Goal: Task Accomplishment & Management: Complete application form

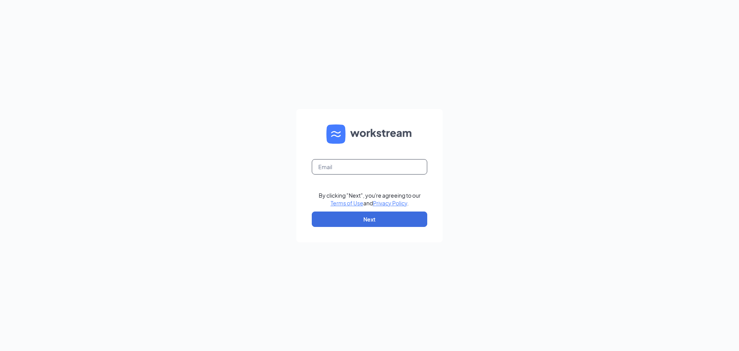
click at [344, 170] on input "text" at bounding box center [369, 166] width 115 height 15
type input "ihop1245@romulusinc.com"
click at [367, 220] on button "Next" at bounding box center [369, 218] width 115 height 15
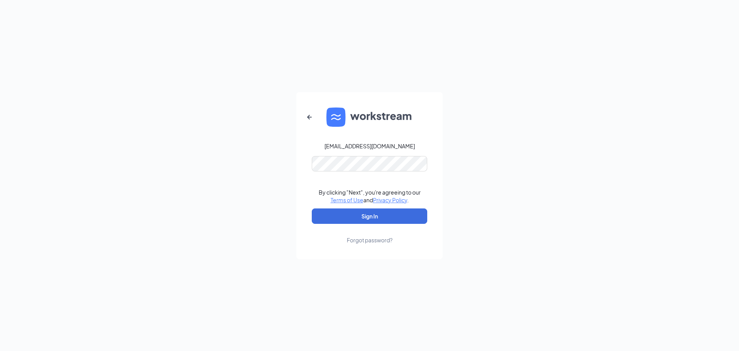
click at [376, 171] on form "ihop1245@romulusinc.com By clicking "Next", you're agreeing to our Terms of Use…" at bounding box center [369, 175] width 146 height 167
click at [361, 221] on button "Sign In" at bounding box center [369, 215] width 115 height 15
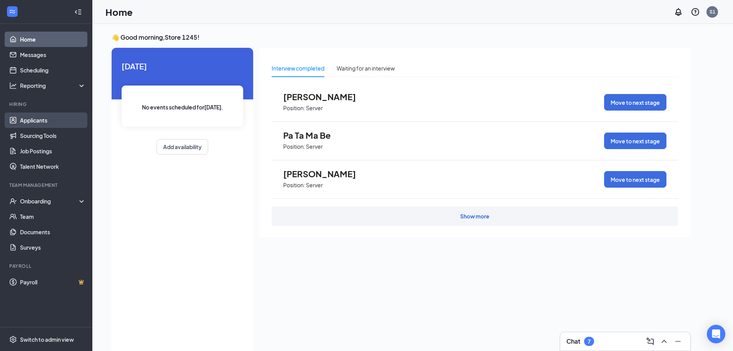
click at [49, 121] on link "Applicants" at bounding box center [53, 119] width 66 height 15
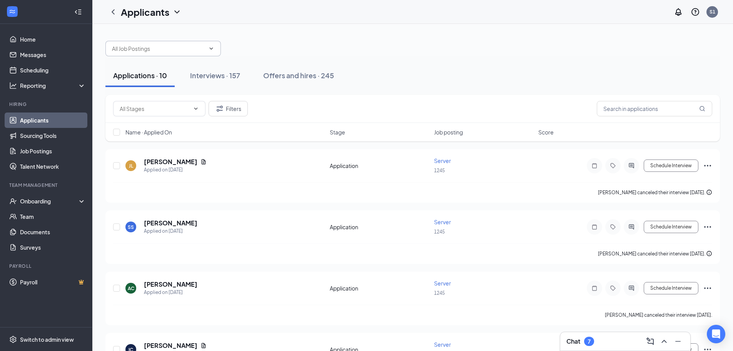
click at [184, 53] on span at bounding box center [162, 48] width 115 height 15
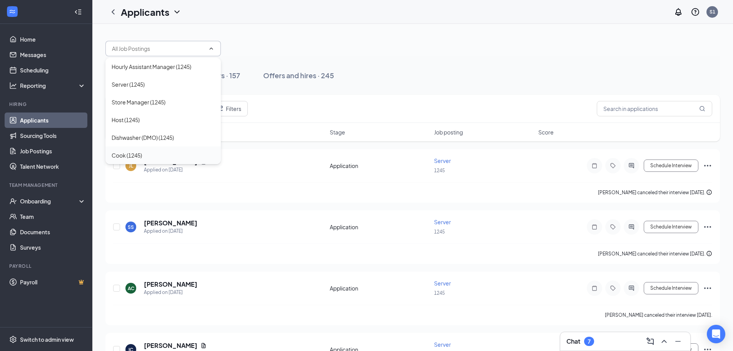
click at [136, 154] on div "Cook (1245)" at bounding box center [127, 155] width 30 height 8
type input "Cook (1245)"
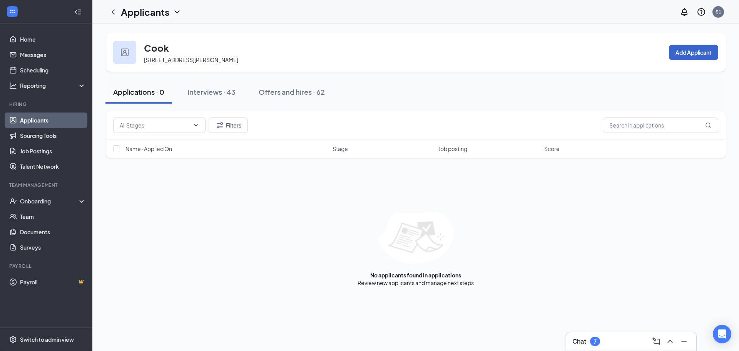
click at [693, 47] on button "Add Applicant" at bounding box center [693, 52] width 49 height 15
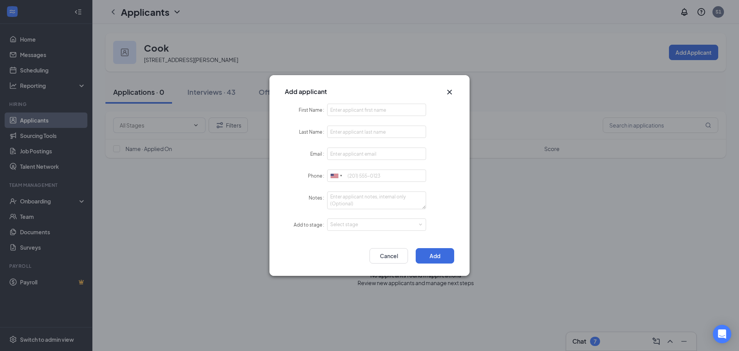
click at [451, 92] on icon "Cross" at bounding box center [449, 91] width 9 height 9
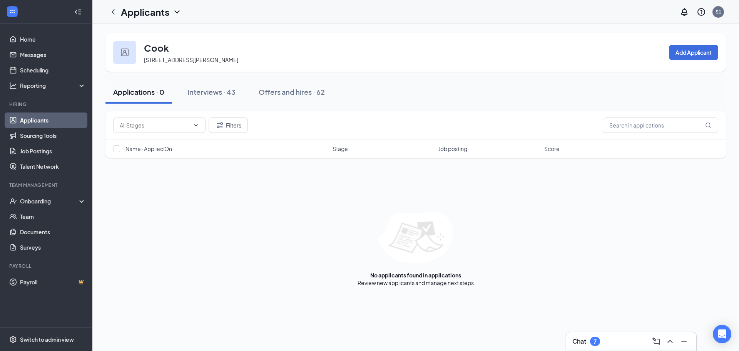
click at [44, 124] on link "Applicants" at bounding box center [53, 119] width 66 height 15
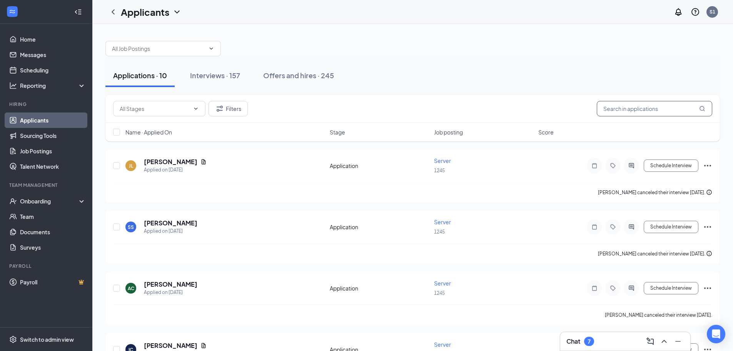
click at [625, 105] on input "text" at bounding box center [654, 108] width 115 height 15
click at [641, 110] on input "text" at bounding box center [654, 108] width 115 height 15
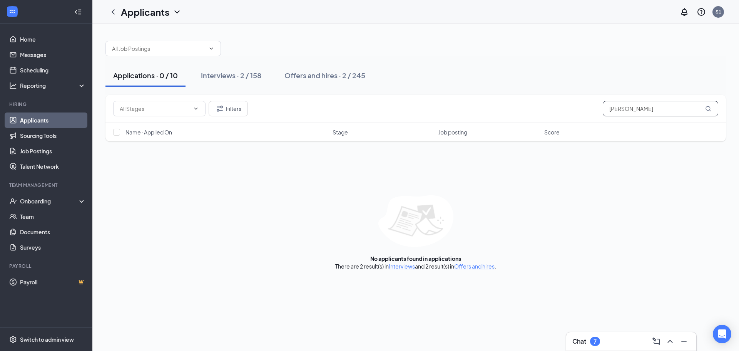
type input "christo"
click at [641, 110] on input "christo" at bounding box center [660, 108] width 115 height 15
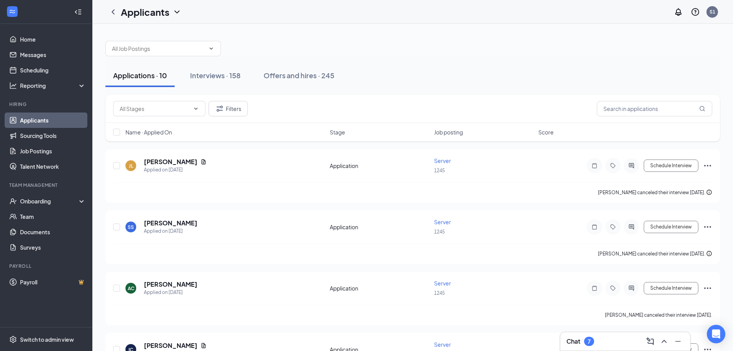
click at [505, 94] on div "Applications · 10 Interviews · 158 Offers and hires · 245" at bounding box center [412, 75] width 615 height 38
click at [627, 104] on input "text" at bounding box center [654, 108] width 115 height 15
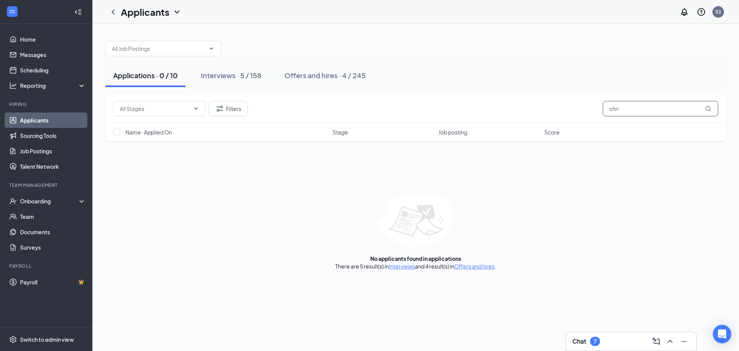
type input "chri"
click at [144, 65] on button "Applications · 0 / 10" at bounding box center [145, 75] width 80 height 23
click at [622, 104] on input "chri" at bounding box center [660, 108] width 115 height 15
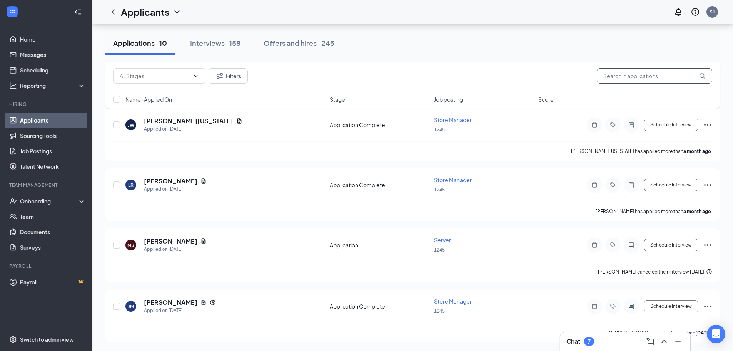
scroll to position [407, 0]
click at [31, 136] on link "Sourcing Tools" at bounding box center [53, 135] width 66 height 15
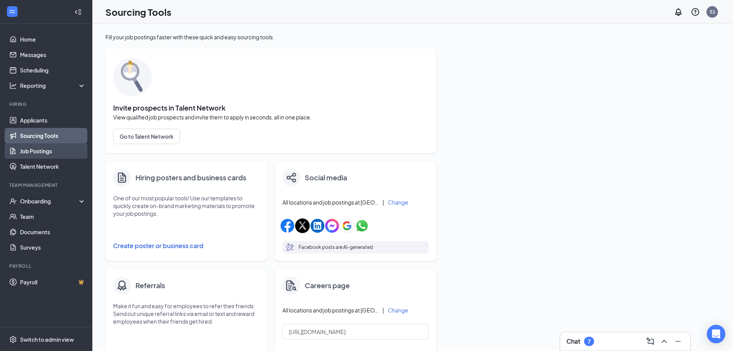
click at [32, 152] on link "Job Postings" at bounding box center [53, 150] width 66 height 15
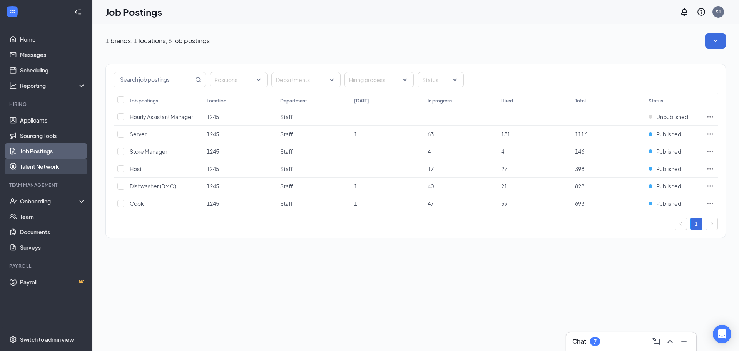
click at [42, 168] on link "Talent Network" at bounding box center [53, 166] width 66 height 15
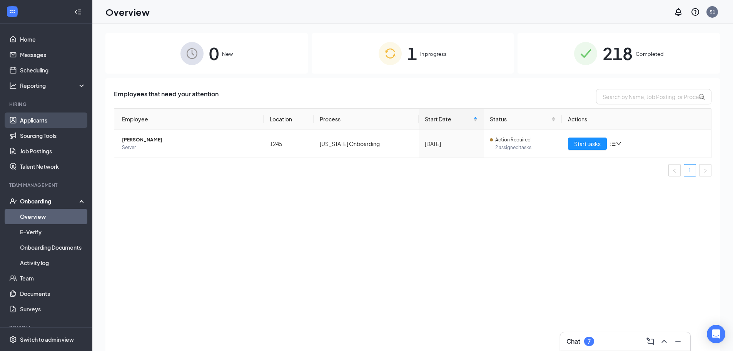
click at [38, 117] on link "Applicants" at bounding box center [53, 119] width 66 height 15
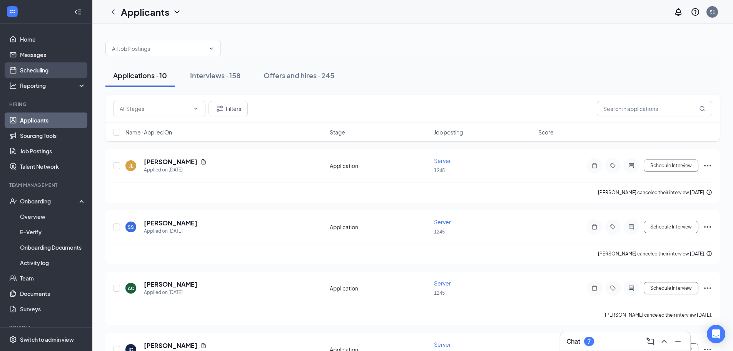
click at [52, 67] on link "Scheduling" at bounding box center [53, 69] width 66 height 15
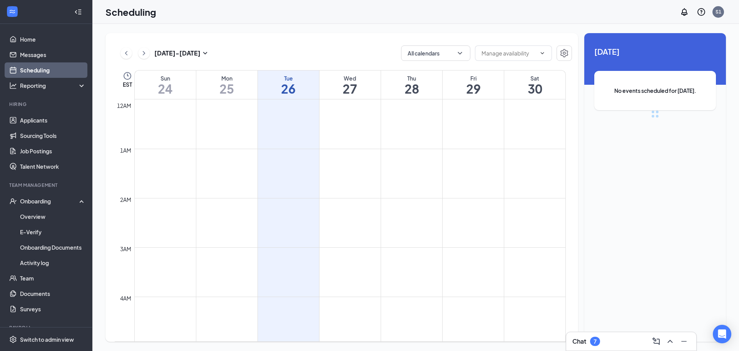
scroll to position [378, 0]
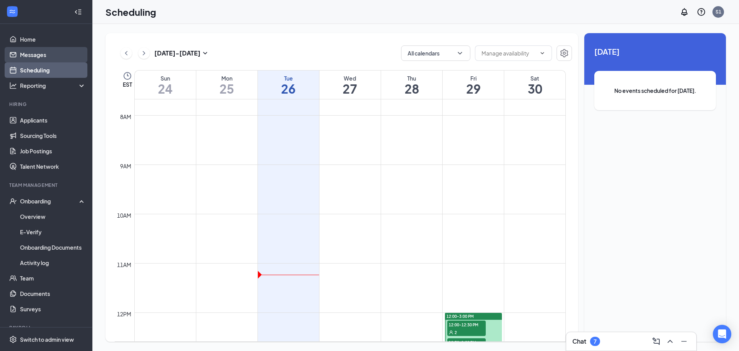
click at [38, 48] on link "Messages" at bounding box center [53, 54] width 66 height 15
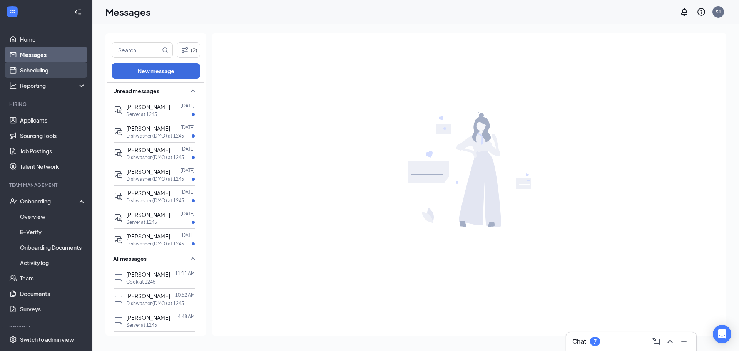
click at [40, 70] on link "Scheduling" at bounding box center [53, 69] width 66 height 15
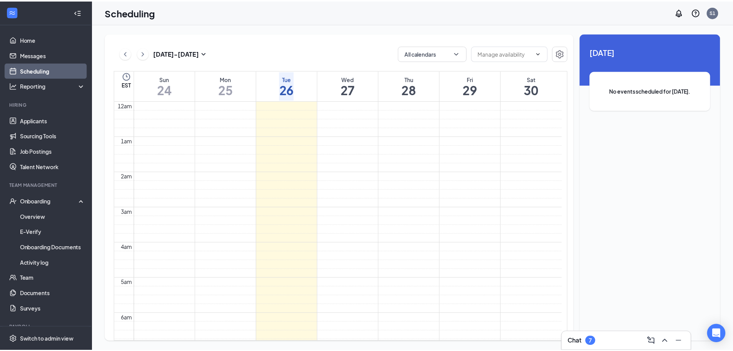
scroll to position [378, 0]
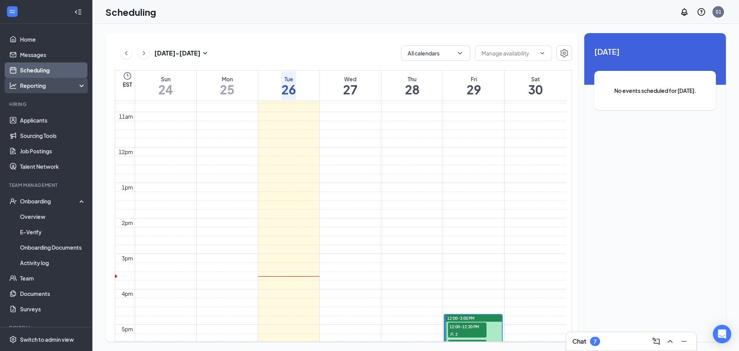
click at [41, 85] on div "Reporting" at bounding box center [53, 86] width 66 height 8
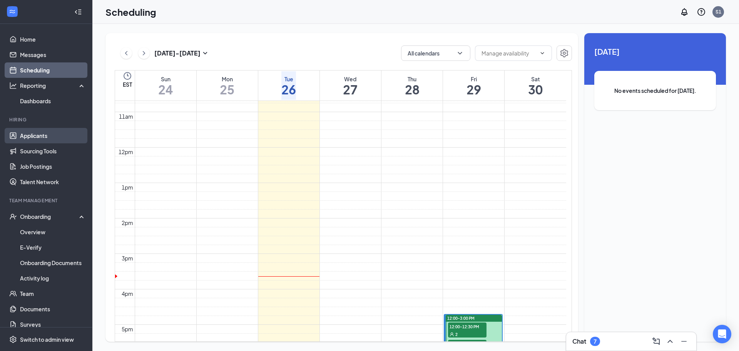
click at [38, 131] on link "Applicants" at bounding box center [53, 135] width 66 height 15
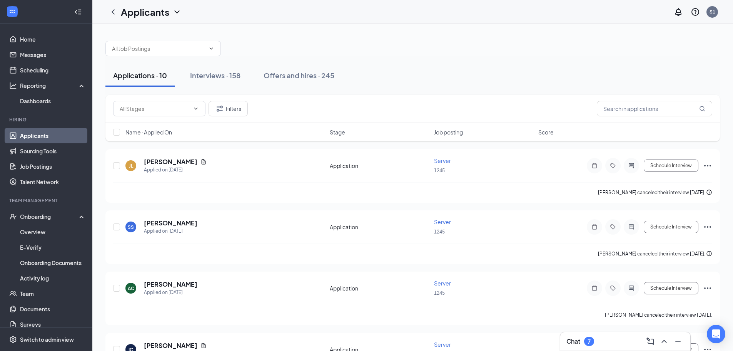
click at [342, 132] on span "Stage" at bounding box center [337, 132] width 15 height 8
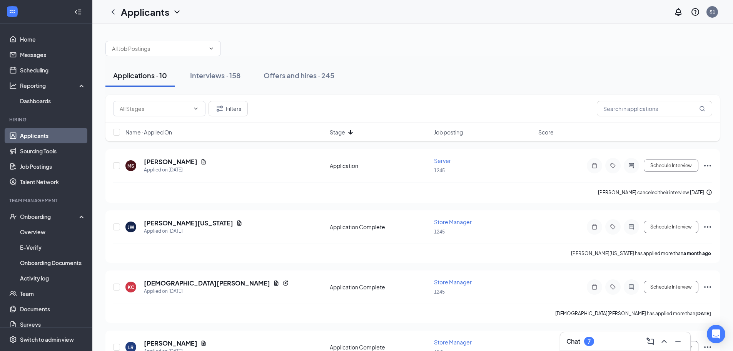
click at [453, 130] on span "Job posting" at bounding box center [448, 132] width 29 height 8
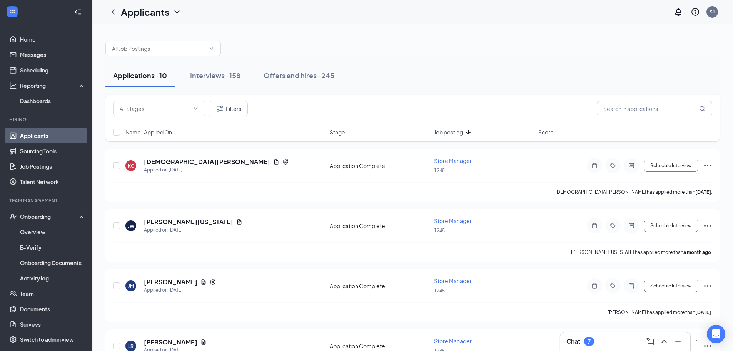
click at [549, 133] on span "Score" at bounding box center [546, 132] width 15 height 8
click at [460, 132] on span "Job posting" at bounding box center [448, 132] width 29 height 8
click at [330, 131] on span "Stage" at bounding box center [337, 132] width 15 height 8
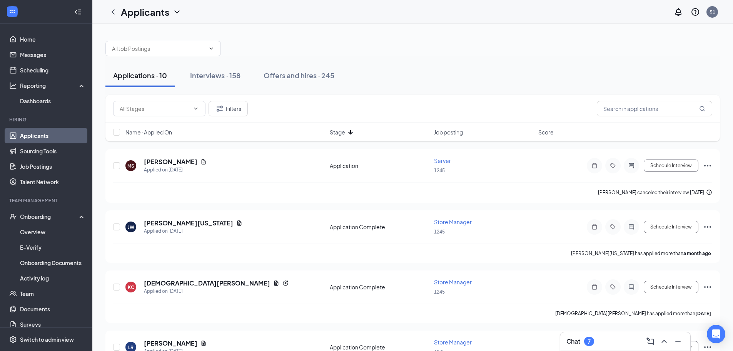
click at [44, 136] on link "Applicants" at bounding box center [53, 135] width 66 height 15
click at [210, 64] on button "Interviews · 158" at bounding box center [215, 75] width 66 height 23
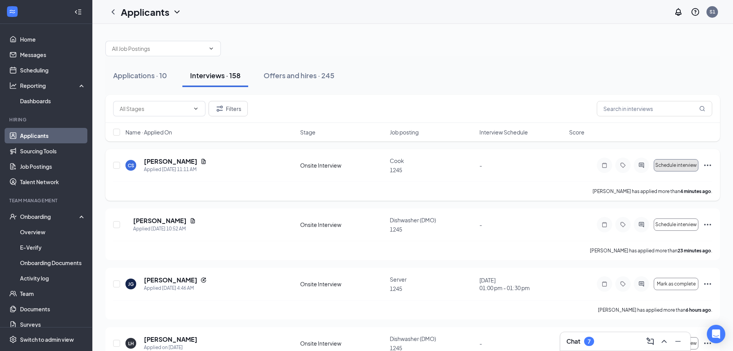
click at [677, 169] on button "Schedule interview" at bounding box center [676, 165] width 45 height 12
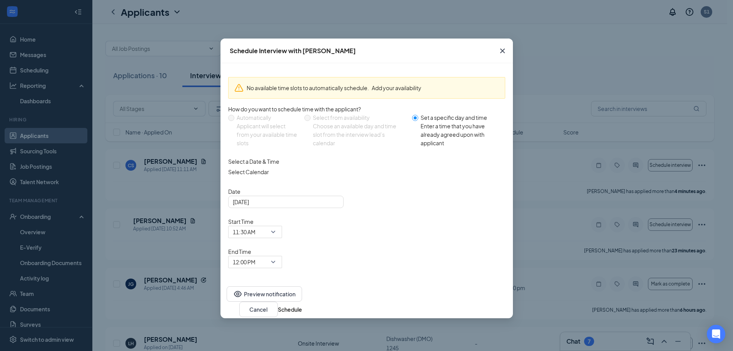
click at [505, 53] on icon "Cross" at bounding box center [502, 50] width 9 height 9
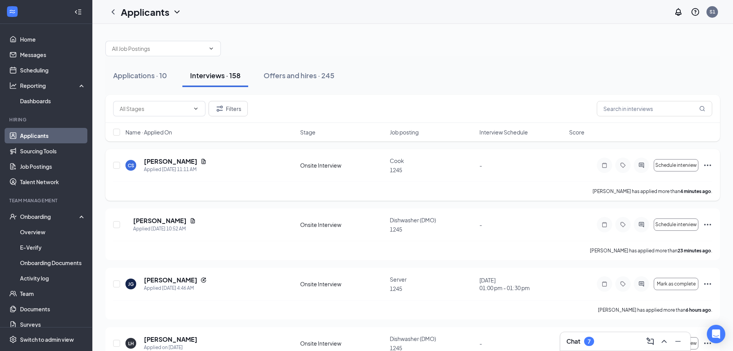
click at [708, 165] on icon "Ellipses" at bounding box center [707, 165] width 7 height 2
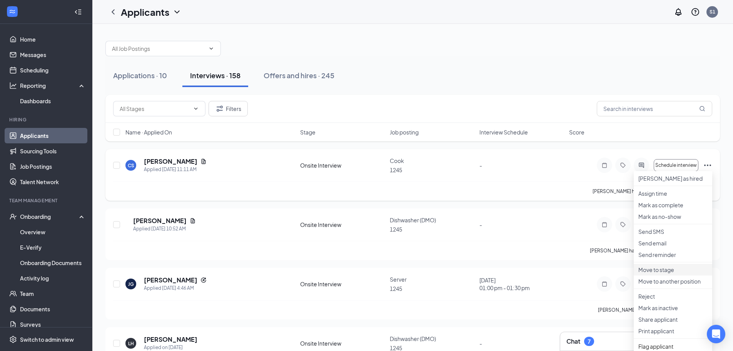
click at [656, 273] on p "Move to stage" at bounding box center [673, 270] width 69 height 8
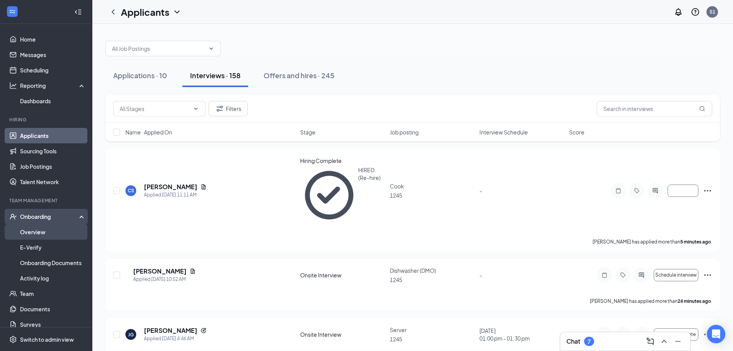
click at [33, 229] on link "Overview" at bounding box center [53, 231] width 66 height 15
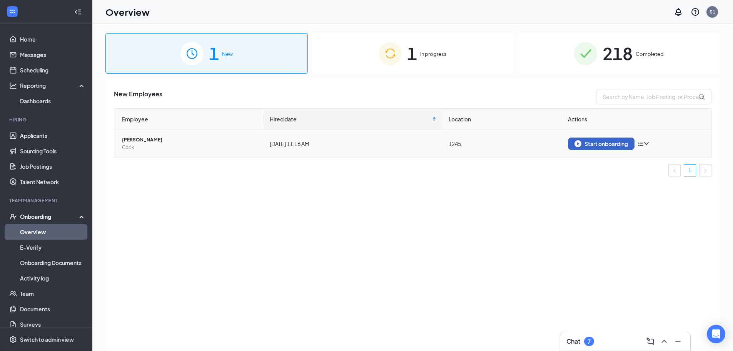
click at [601, 146] on div "Start onboarding" at bounding box center [602, 143] width 54 height 7
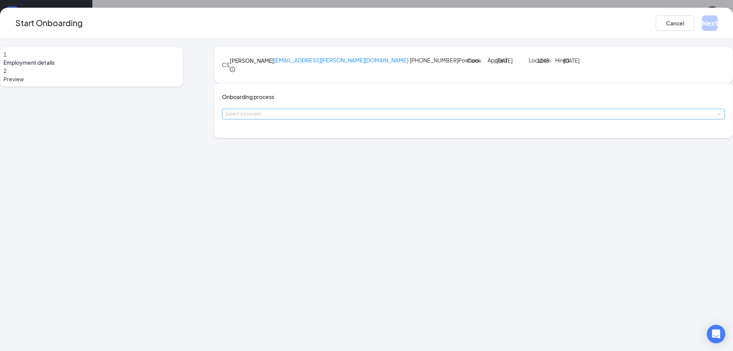
click at [363, 118] on div "Select a process" at bounding box center [472, 114] width 494 height 8
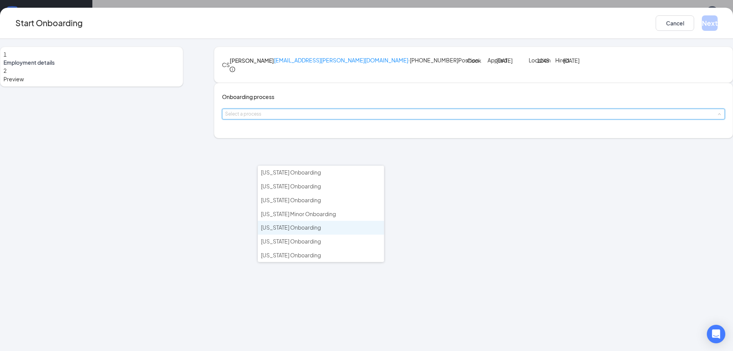
click at [296, 229] on span "[US_STATE] Onboarding" at bounding box center [291, 227] width 60 height 7
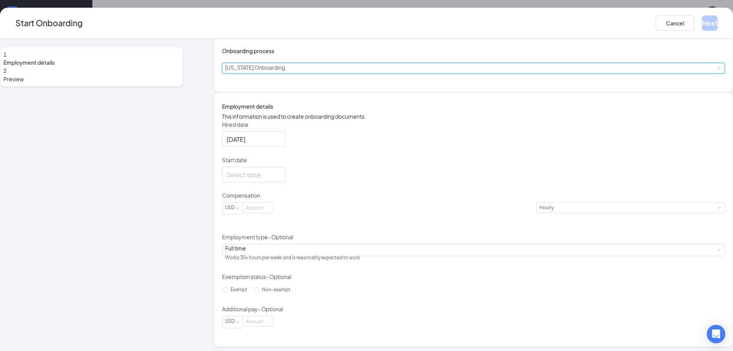
scroll to position [64, 0]
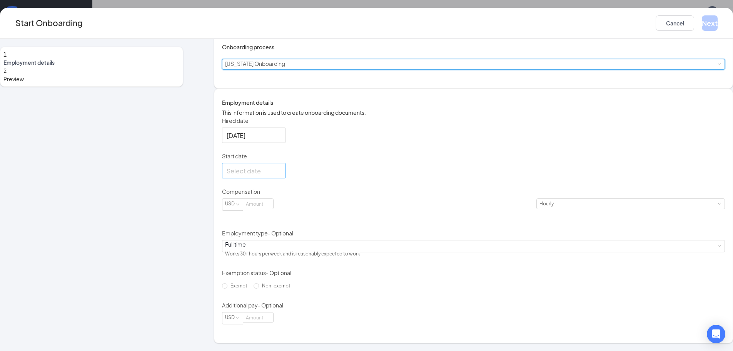
click at [279, 176] on input "Start date" at bounding box center [253, 171] width 53 height 10
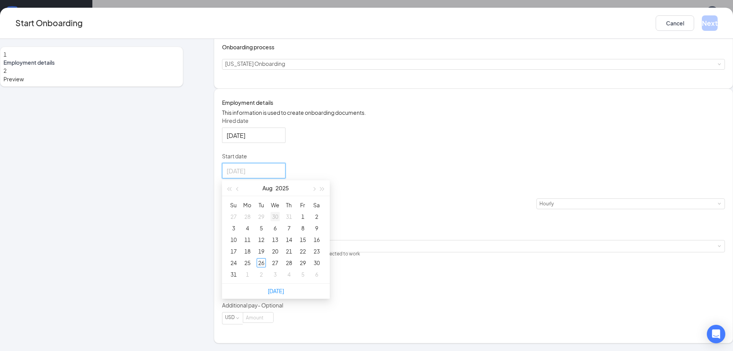
type input "[DATE]"
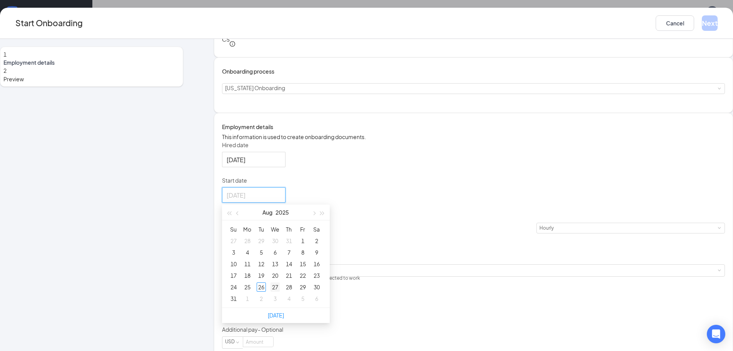
click at [309, 302] on tbody "27 28 29 30 31 1 2 3 4 5 6 7 8 9 10 11 12 13 14 15 16 17 18 19 20 21 22 23 24 2…" at bounding box center [275, 269] width 97 height 69
type input "[DATE]"
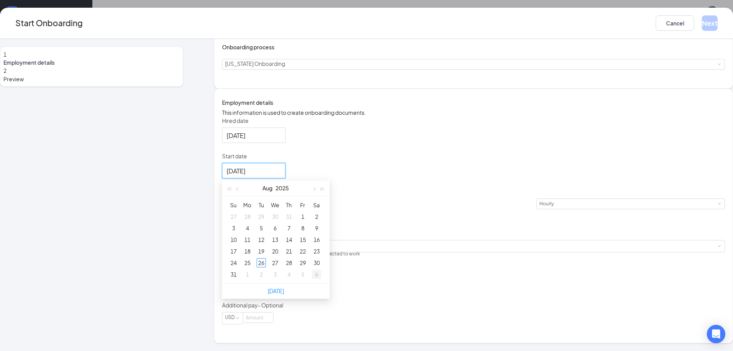
scroll to position [101, 0]
type input "[DATE]"
click at [280, 261] on div "27" at bounding box center [275, 262] width 9 height 9
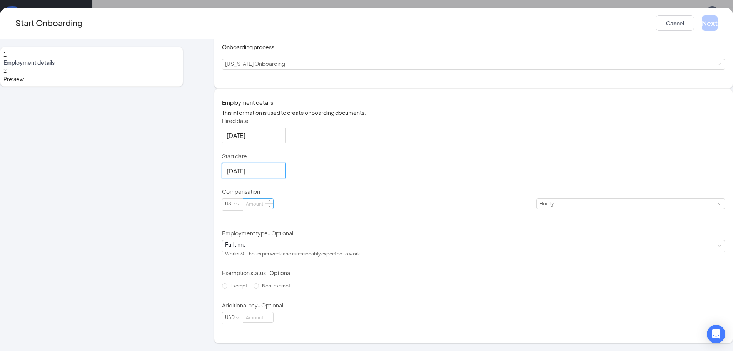
click at [273, 209] on input at bounding box center [258, 204] width 30 height 10
type input "16"
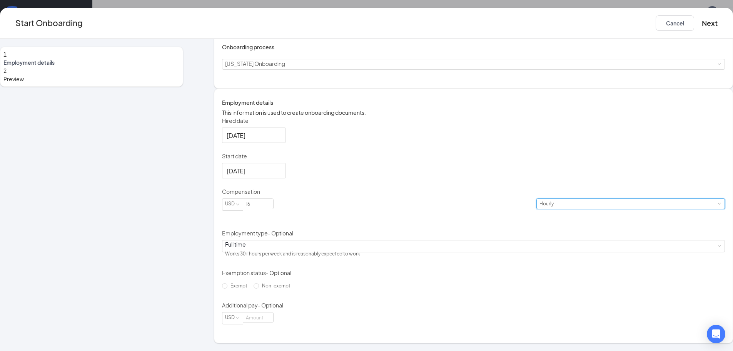
click at [540, 209] on div "Hourly" at bounding box center [550, 204] width 20 height 10
click at [409, 256] on div "Hired date [DATE] Start date [DATE] [DATE] Su Mo Tu We Th Fr Sa 27 28 29 30 31 …" at bounding box center [473, 220] width 503 height 207
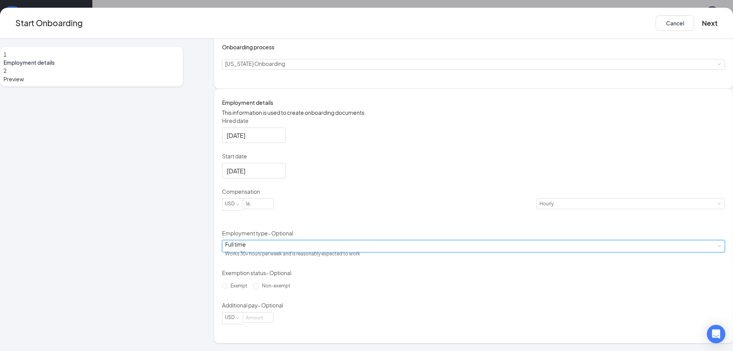
click at [309, 243] on div "Full time Works 30+ hours per week and is reasonably expected to work" at bounding box center [473, 246] width 497 height 12
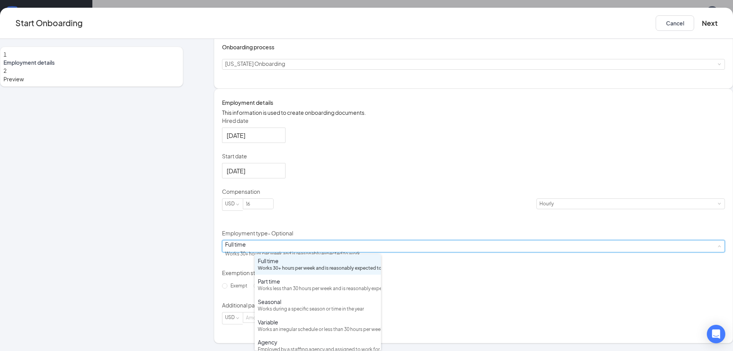
click at [519, 303] on div "Hired date [DATE] Start date [DATE] [DATE] Su Mo Tu We Th Fr Sa 27 28 29 30 31 …" at bounding box center [473, 220] width 503 height 207
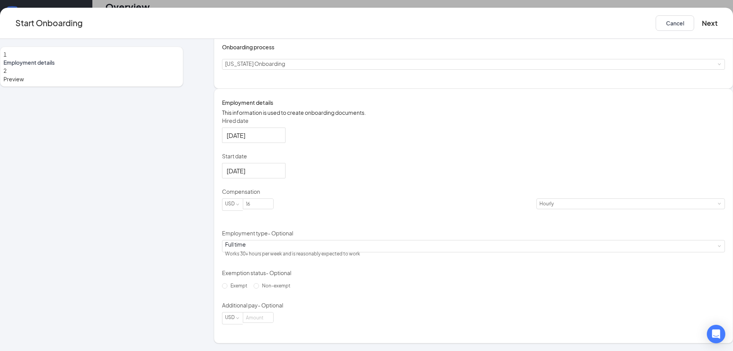
scroll to position [35, 0]
drag, startPoint x: 256, startPoint y: 294, endPoint x: 308, endPoint y: 301, distance: 52.8
click at [257, 288] on input "Non-exempt" at bounding box center [256, 285] width 5 height 5
radio input "true"
click at [702, 27] on button "Next" at bounding box center [710, 22] width 16 height 15
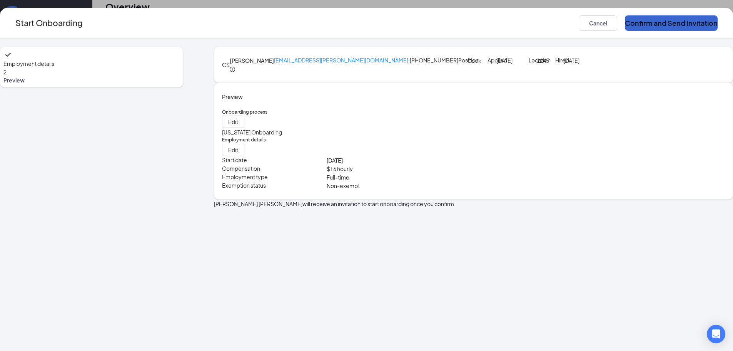
scroll to position [0, 0]
click at [625, 19] on button "Confirm and Send Invitation" at bounding box center [671, 22] width 93 height 15
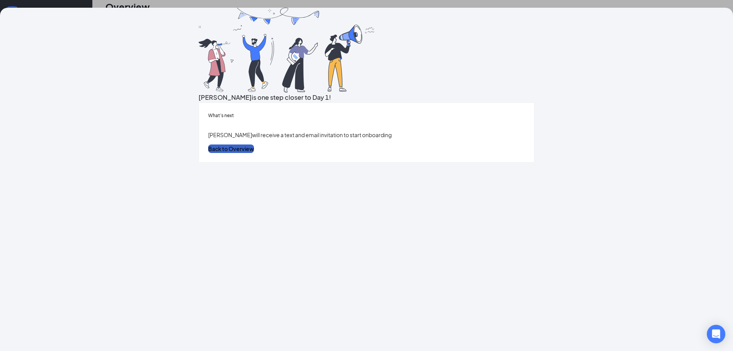
click at [254, 153] on button "Back to Overview" at bounding box center [231, 148] width 46 height 8
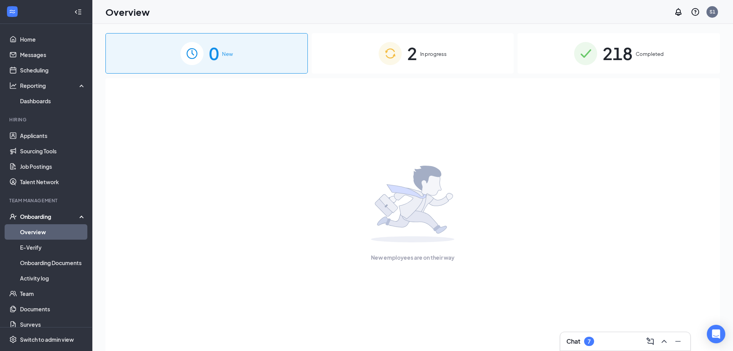
click at [396, 37] on div "2 In progress" at bounding box center [413, 53] width 202 height 40
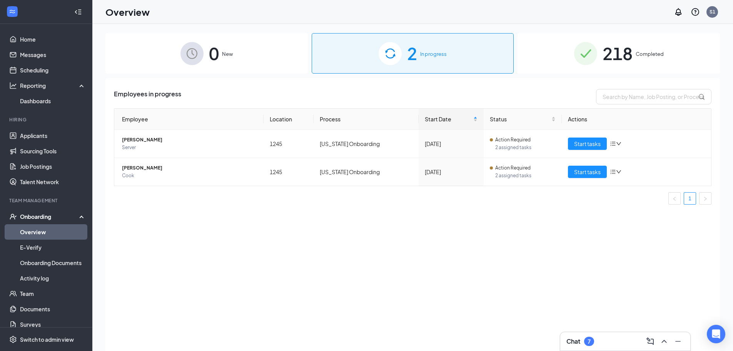
click at [127, 60] on div "0 New" at bounding box center [206, 53] width 202 height 40
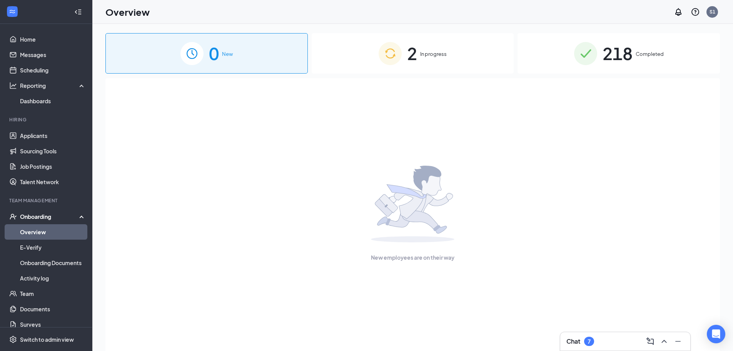
click at [388, 53] on img at bounding box center [390, 53] width 23 height 23
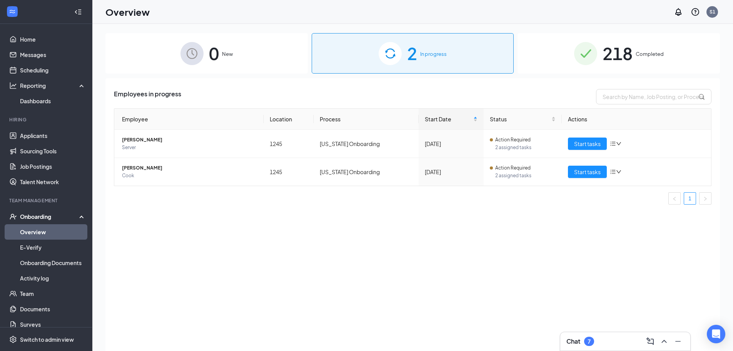
click at [152, 286] on div "Employees in progress Employee Location Process Start Date Status Actions [PERS…" at bounding box center [412, 224] width 615 height 292
drag, startPoint x: 152, startPoint y: 286, endPoint x: 301, endPoint y: 268, distance: 150.1
click at [301, 268] on div "Employees in progress Employee Location Process Start Date Status Actions [PERS…" at bounding box center [412, 224] width 615 height 292
click at [451, 173] on div "[DATE]" at bounding box center [451, 171] width 52 height 8
click at [546, 172] on span "2 assigned tasks" at bounding box center [525, 176] width 60 height 8
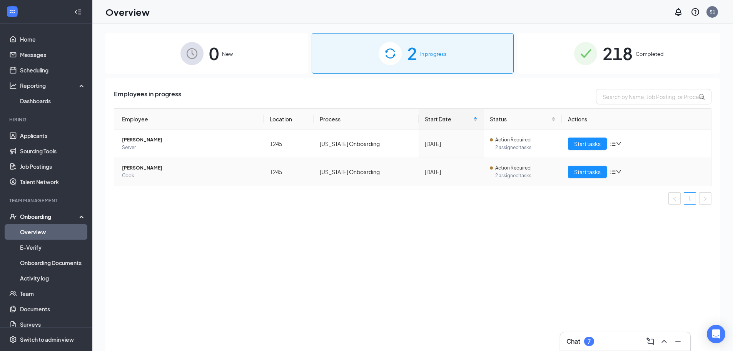
click at [531, 173] on span "2 assigned tasks" at bounding box center [525, 176] width 60 height 8
click at [508, 170] on span "Action Required" at bounding box center [512, 168] width 35 height 8
click at [585, 171] on span "Start tasks" at bounding box center [587, 171] width 27 height 8
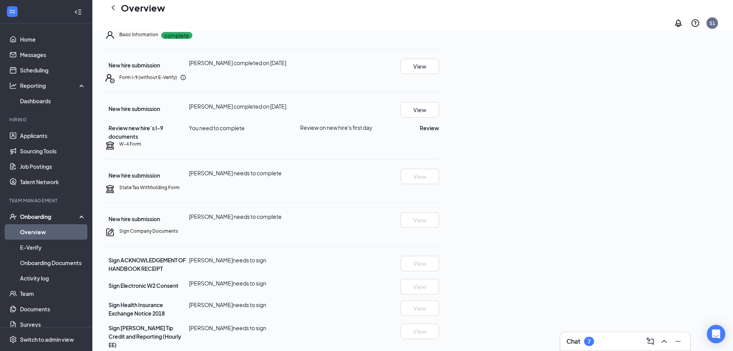
scroll to position [33, 0]
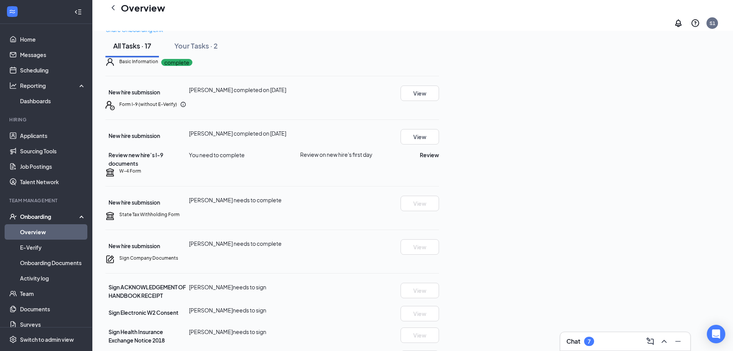
click at [160, 139] on span "New hire submission" at bounding box center [135, 135] width 52 height 7
click at [439, 144] on button "View" at bounding box center [420, 136] width 38 height 15
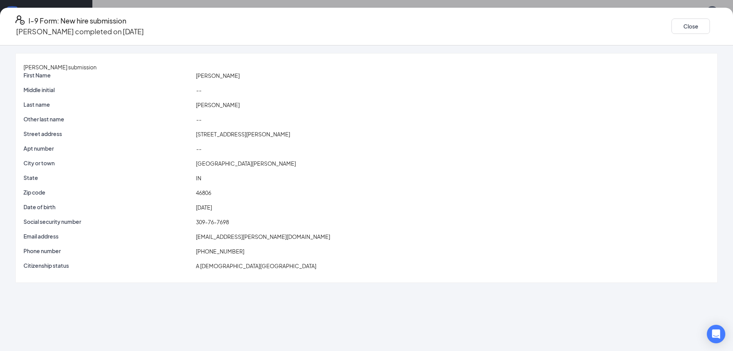
scroll to position [0, 0]
click at [672, 25] on button "Close" at bounding box center [691, 25] width 38 height 15
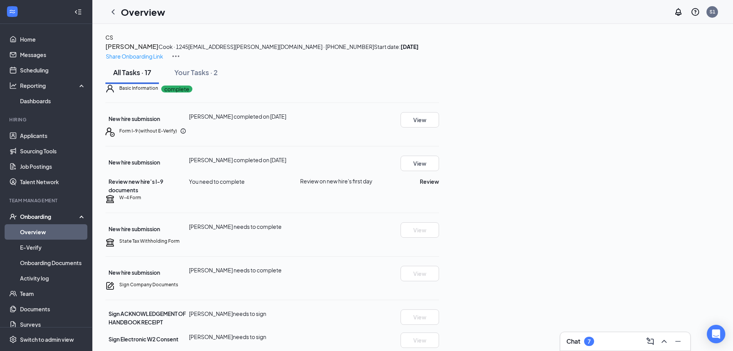
click at [571, 345] on h3 "Chat" at bounding box center [574, 341] width 14 height 8
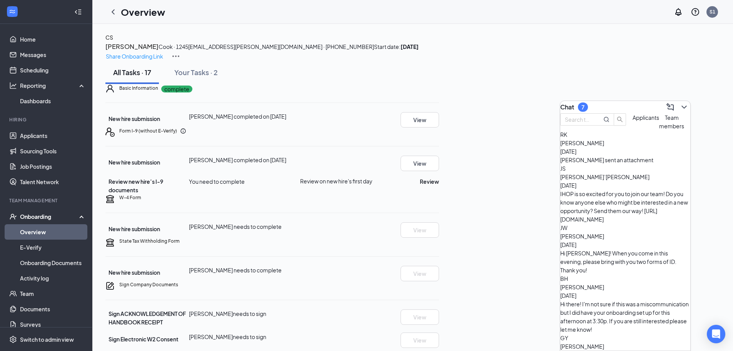
click at [633, 121] on span "Applicants" at bounding box center [646, 117] width 27 height 7
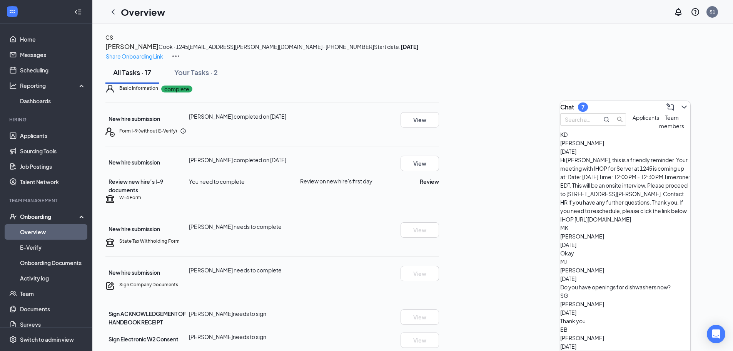
click at [659, 129] on span "Team members" at bounding box center [671, 121] width 25 height 15
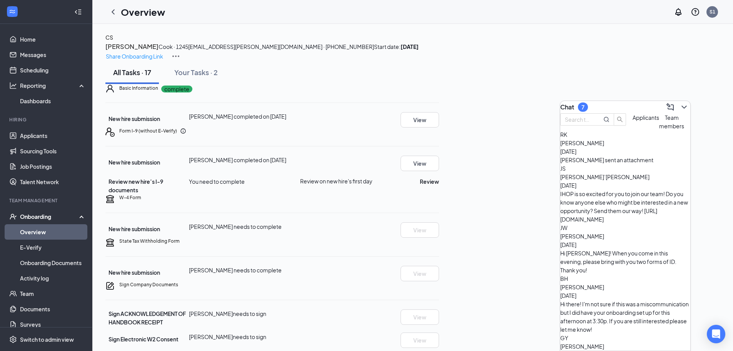
click at [439, 92] on div "Basic Information complete" at bounding box center [279, 88] width 320 height 8
click at [403, 194] on div "Form I-9 (without E-Verify) New hire submission [PERSON_NAME] completed on [DAT…" at bounding box center [272, 160] width 334 height 67
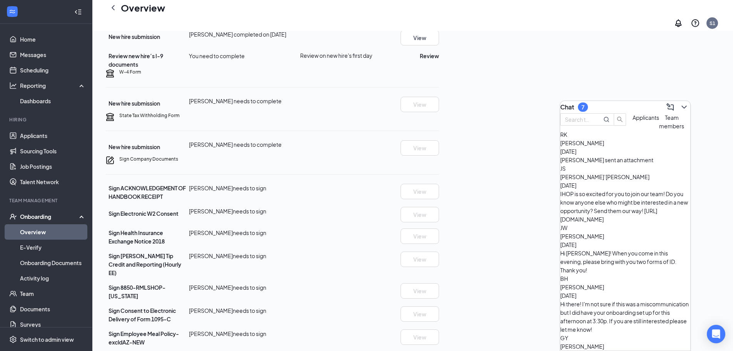
scroll to position [321, 0]
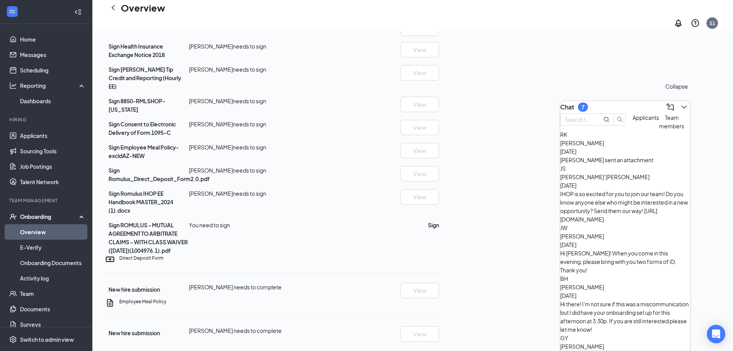
click at [680, 102] on icon "ChevronDown" at bounding box center [684, 106] width 9 height 9
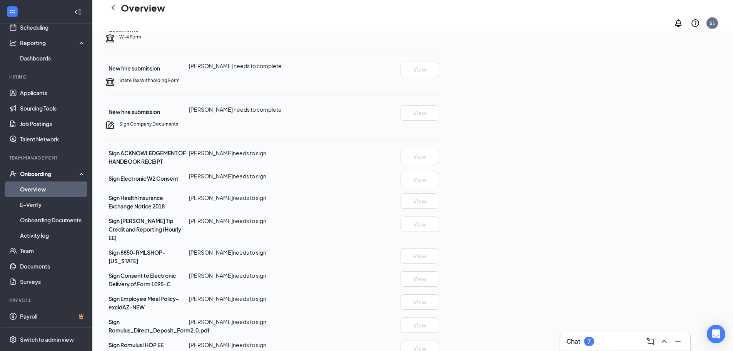
scroll to position [128, 0]
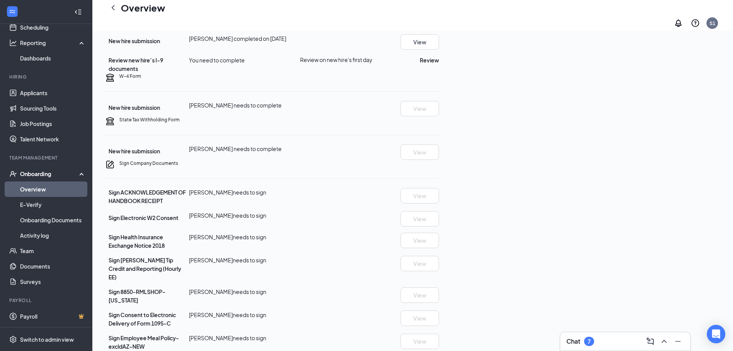
click at [412, 73] on div "Form I-9 (without E-Verify) New hire submission [PERSON_NAME] completed on [DAT…" at bounding box center [272, 39] width 334 height 67
click at [245, 64] on span "You need to complete" at bounding box center [217, 60] width 56 height 7
click at [439, 64] on button "Review" at bounding box center [429, 60] width 19 height 8
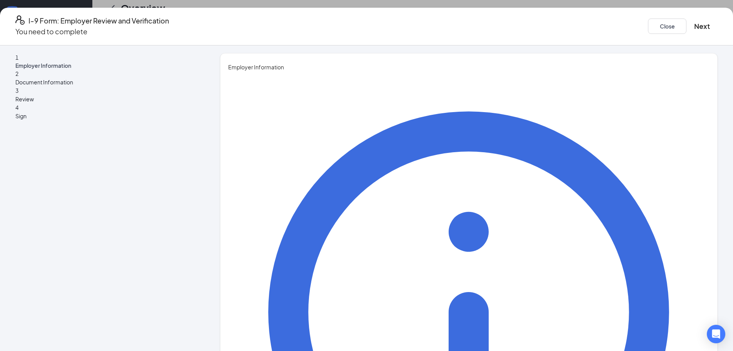
type input "[PERSON_NAME]"
type input "Sanjinez"
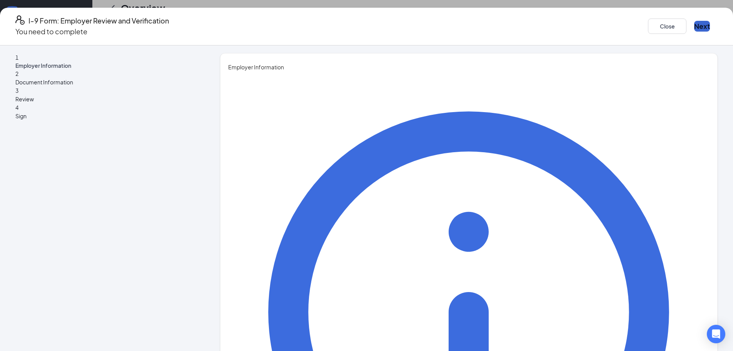
type input "General Manager"
click at [694, 24] on button "Next" at bounding box center [702, 26] width 16 height 11
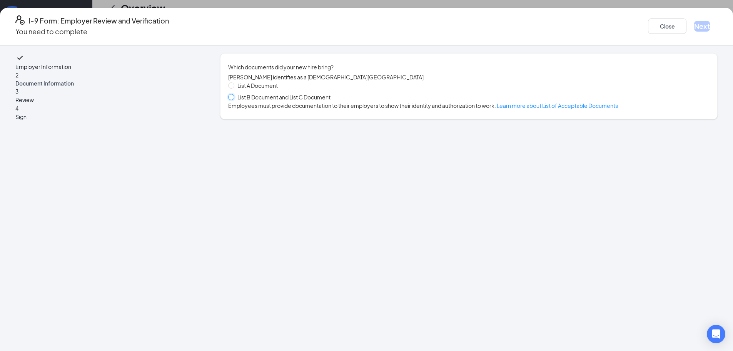
click at [234, 99] on input "List B Document and List C Document" at bounding box center [230, 96] width 5 height 5
radio input "true"
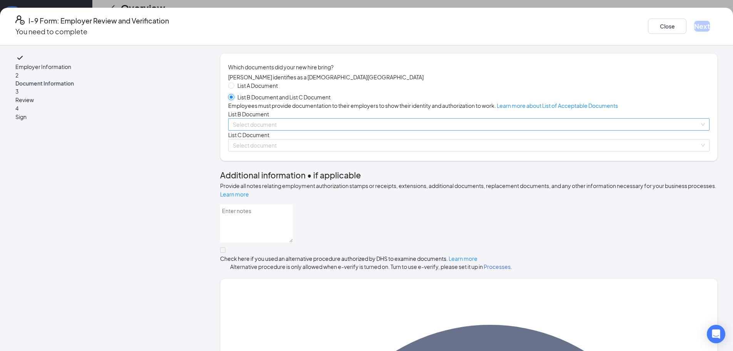
click at [274, 130] on span at bounding box center [466, 125] width 467 height 12
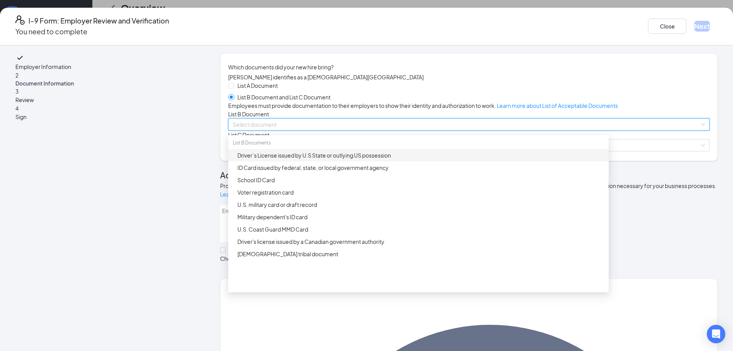
click at [293, 159] on div "Driver’s License issued by U.S State or outlying US possession" at bounding box center [421, 155] width 367 height 8
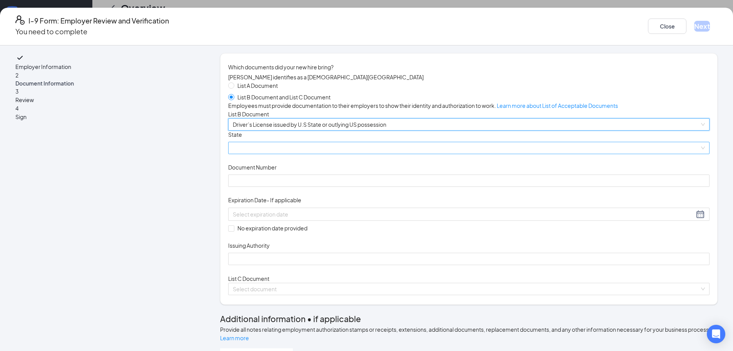
click at [279, 154] on span at bounding box center [469, 148] width 472 height 12
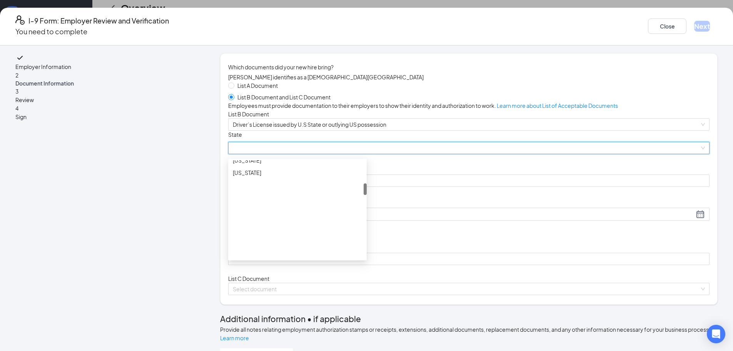
scroll to position [193, 0]
click at [332, 154] on span at bounding box center [469, 148] width 472 height 12
click at [273, 197] on div "[US_STATE]" at bounding box center [297, 192] width 129 height 8
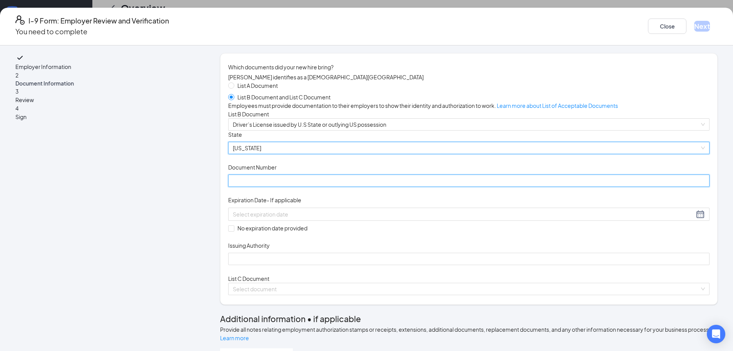
click at [291, 187] on input "Document Number" at bounding box center [469, 180] width 482 height 12
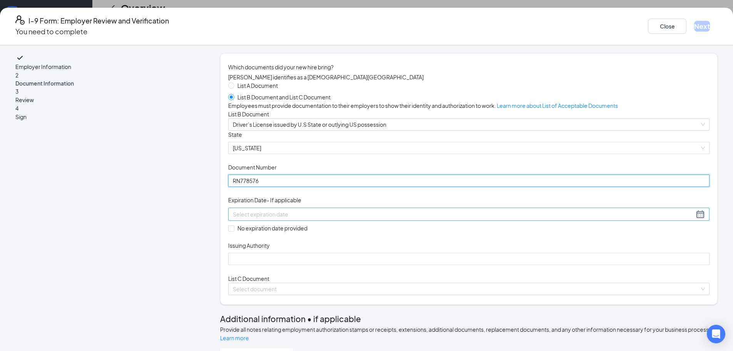
type input "RN778576"
click at [309, 218] on input at bounding box center [464, 214] width 462 height 8
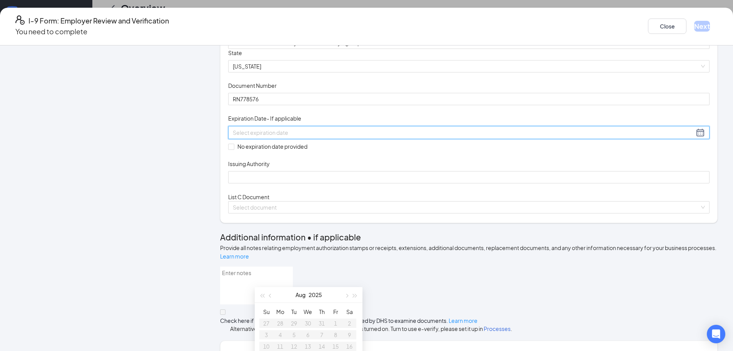
scroll to position [64, 0]
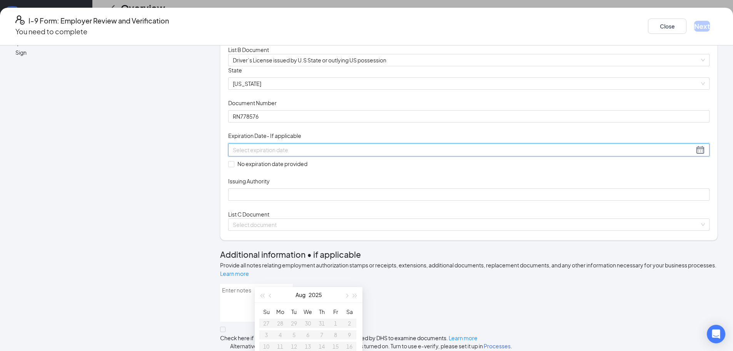
click at [381, 156] on div at bounding box center [469, 149] width 482 height 13
drag, startPoint x: 396, startPoint y: 217, endPoint x: 373, endPoint y: 215, distance: 23.2
click at [390, 201] on div "Document Title Driver’s License issued by U.S State or outlying US possession S…" at bounding box center [469, 133] width 482 height 135
click at [374, 154] on input at bounding box center [464, 150] width 462 height 8
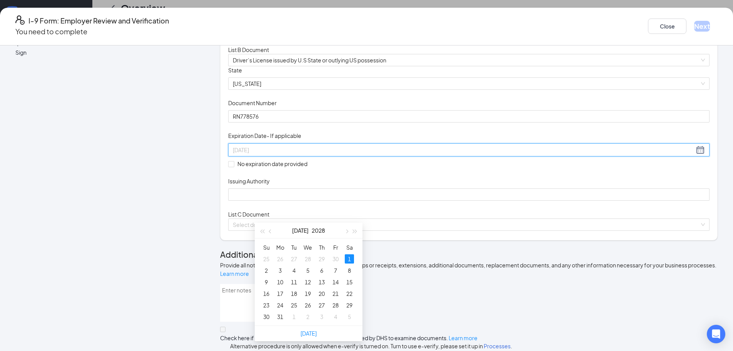
click at [350, 256] on div "1" at bounding box center [349, 258] width 9 height 9
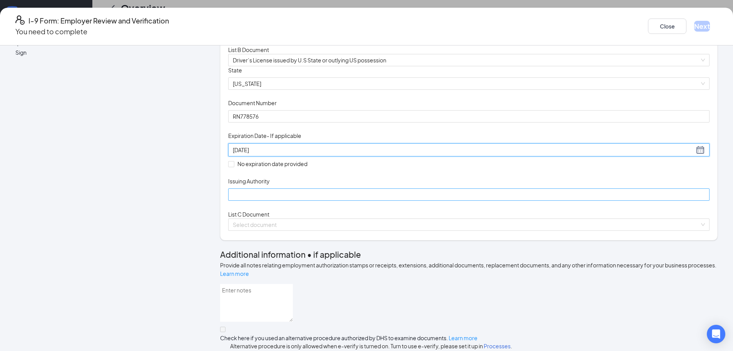
type input "[DATE]"
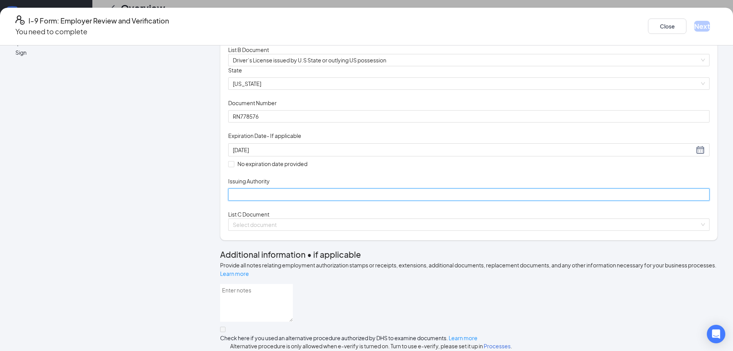
click at [294, 201] on input "Issuing Authority" at bounding box center [469, 194] width 482 height 12
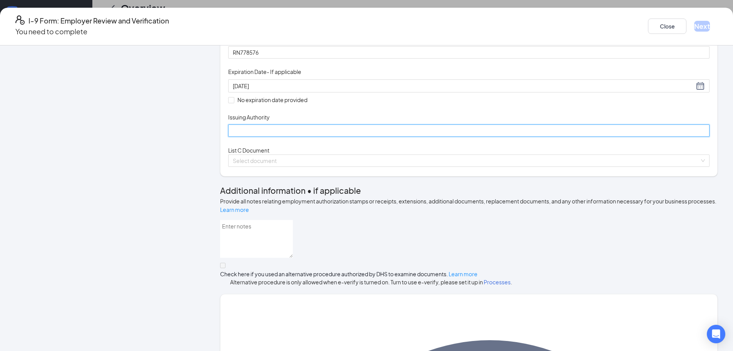
click at [296, 137] on input "Issuing Authority" at bounding box center [469, 130] width 482 height 12
type input "[US_STATE]"
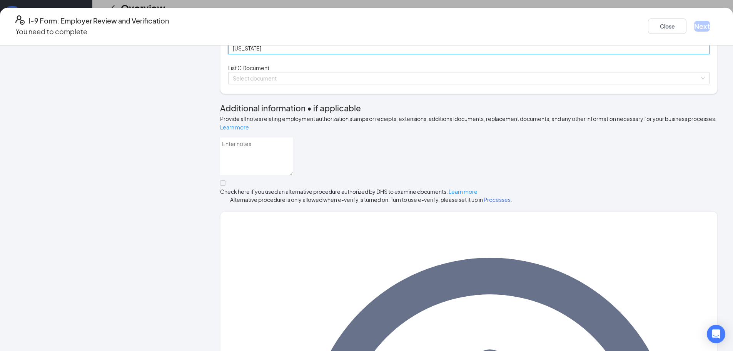
scroll to position [192, 0]
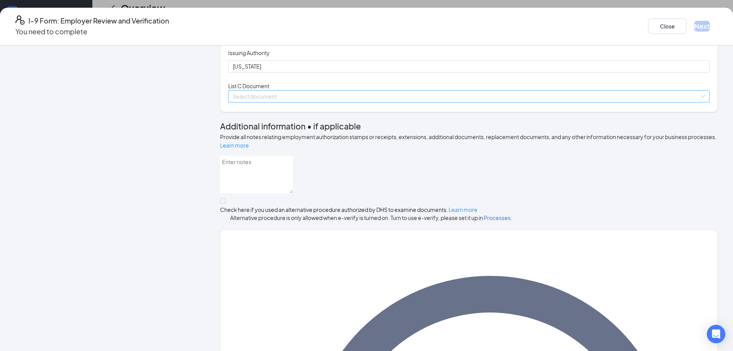
click at [303, 102] on input "search" at bounding box center [466, 96] width 467 height 12
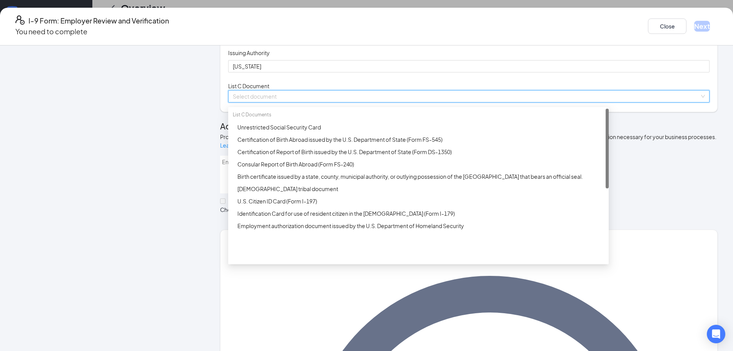
scroll to position [257, 0]
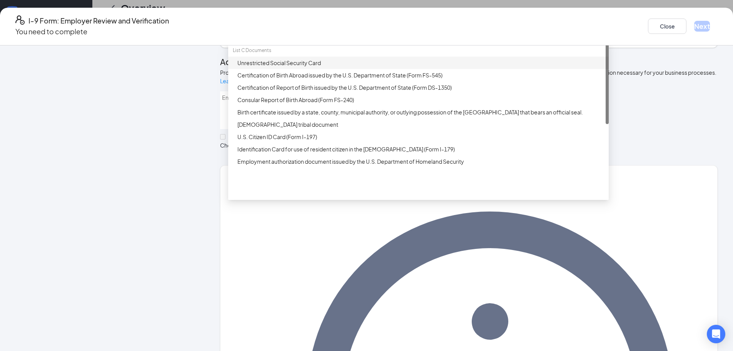
click at [318, 67] on div "Unrestricted Social Security Card" at bounding box center [421, 63] width 367 height 8
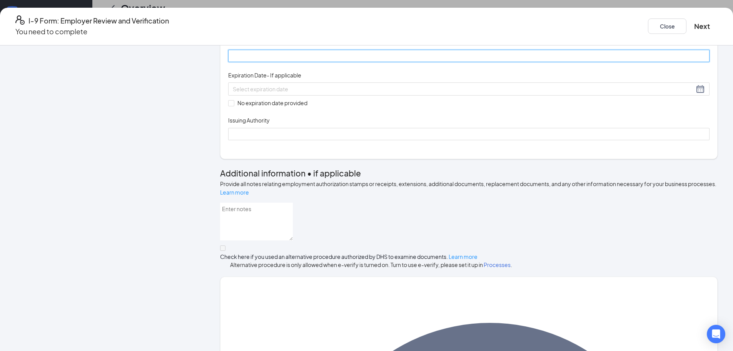
click at [318, 62] on input "Document Number" at bounding box center [469, 56] width 482 height 12
type input "309767698"
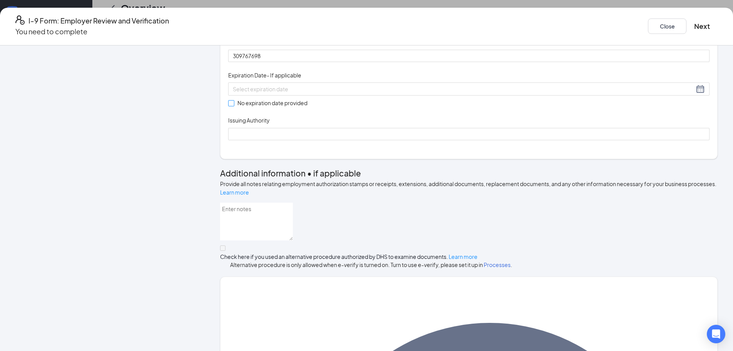
click at [234, 106] on span at bounding box center [231, 103] width 6 height 6
click at [234, 105] on input "No expiration date provided" at bounding box center [230, 102] width 5 height 5
checkbox input "true"
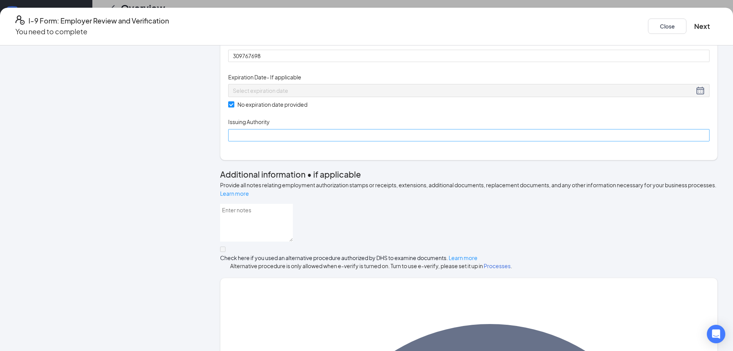
drag, startPoint x: 336, startPoint y: 222, endPoint x: 338, endPoint y: 230, distance: 8.7
click at [336, 141] on div "Issuing Authority" at bounding box center [469, 129] width 482 height 23
click at [338, 141] on input "Issuing Authority" at bounding box center [469, 135] width 482 height 12
type input "Social Security Administration"
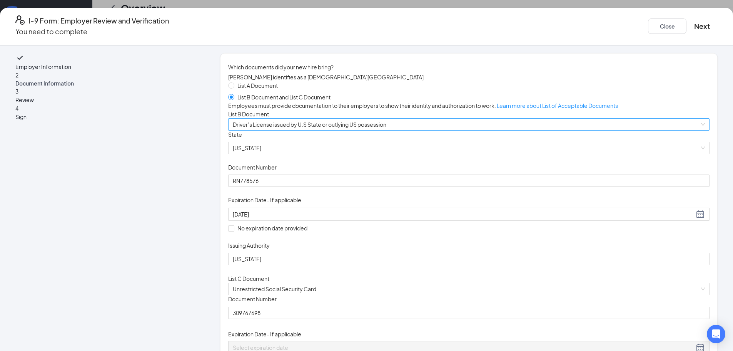
scroll to position [64, 0]
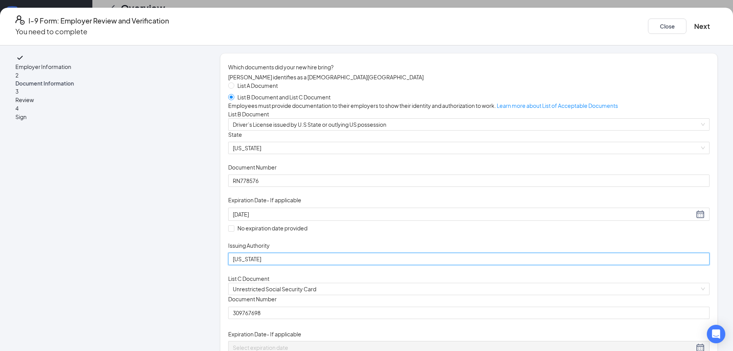
click at [307, 265] on input "[US_STATE]" at bounding box center [469, 259] width 482 height 12
type input "I"
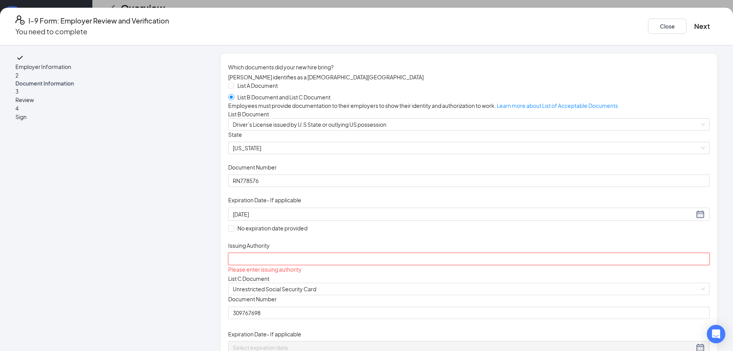
click at [311, 265] on input "Issuing Authority" at bounding box center [469, 259] width 482 height 12
type input "[US_STATE]"
click at [694, 21] on button "Next" at bounding box center [702, 26] width 16 height 11
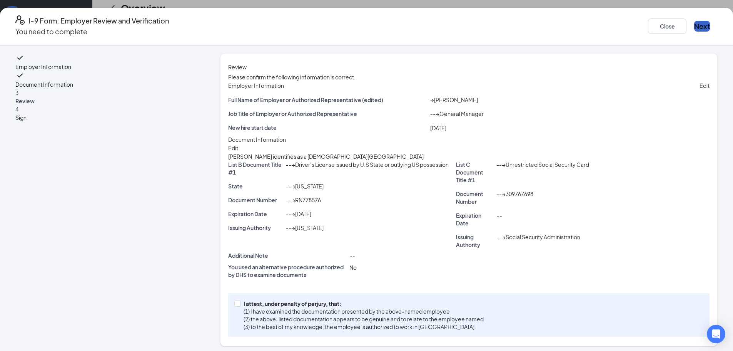
click at [694, 25] on button "Next" at bounding box center [702, 26] width 16 height 11
click at [694, 22] on button "Next" at bounding box center [702, 26] width 16 height 11
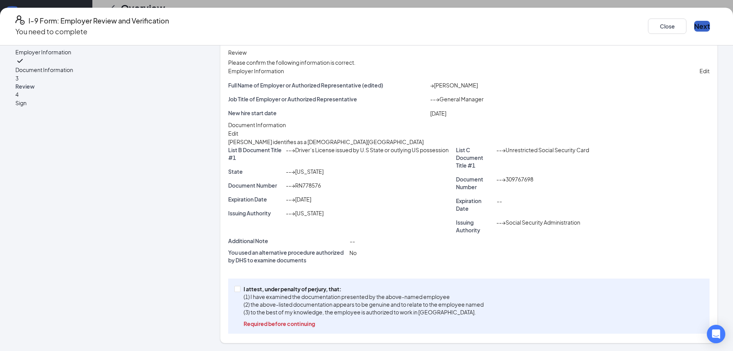
scroll to position [78, 0]
click at [240, 291] on input "I attest, under penalty of [PERSON_NAME], that: (1) I have examined the documen…" at bounding box center [236, 288] width 5 height 5
checkbox input "true"
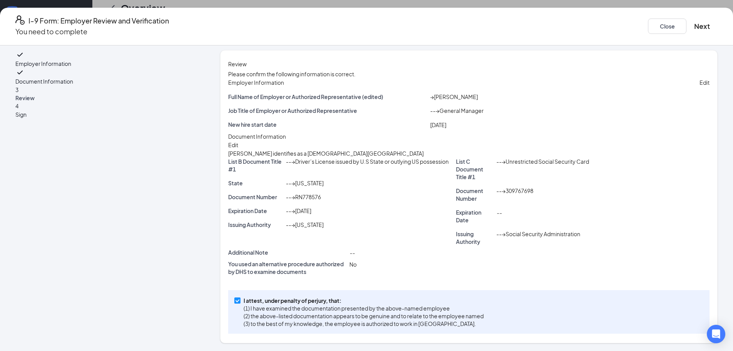
scroll to position [0, 0]
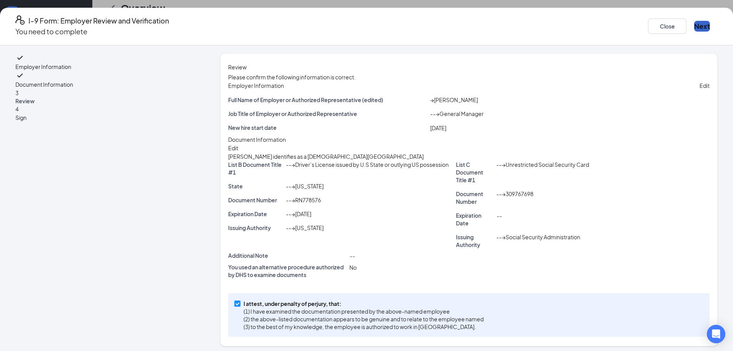
click at [694, 22] on button "Next" at bounding box center [702, 26] width 16 height 11
